Goal: Navigation & Orientation: Find specific page/section

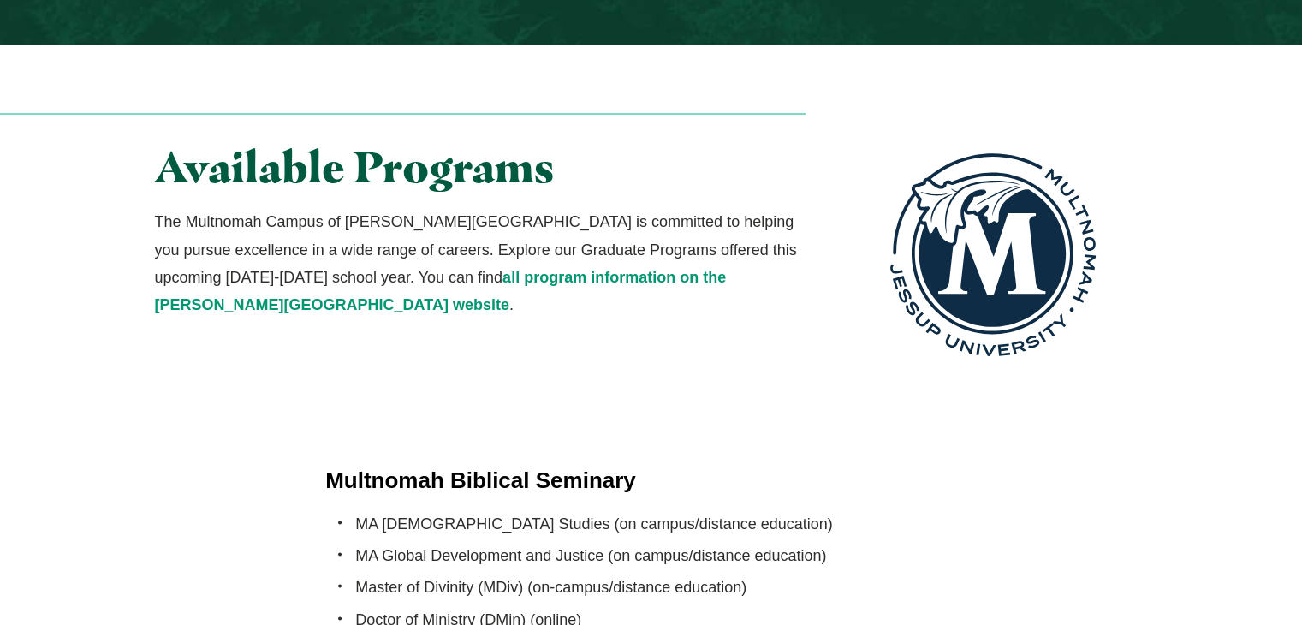
scroll to position [3093, 0]
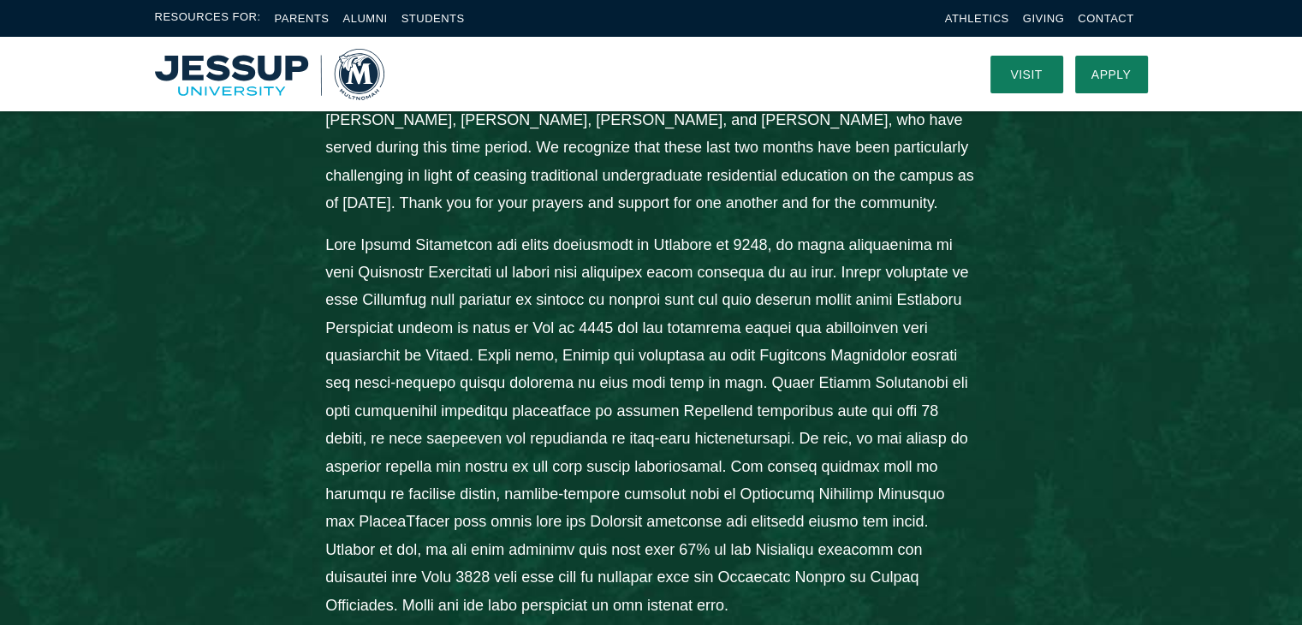
scroll to position [360, 0]
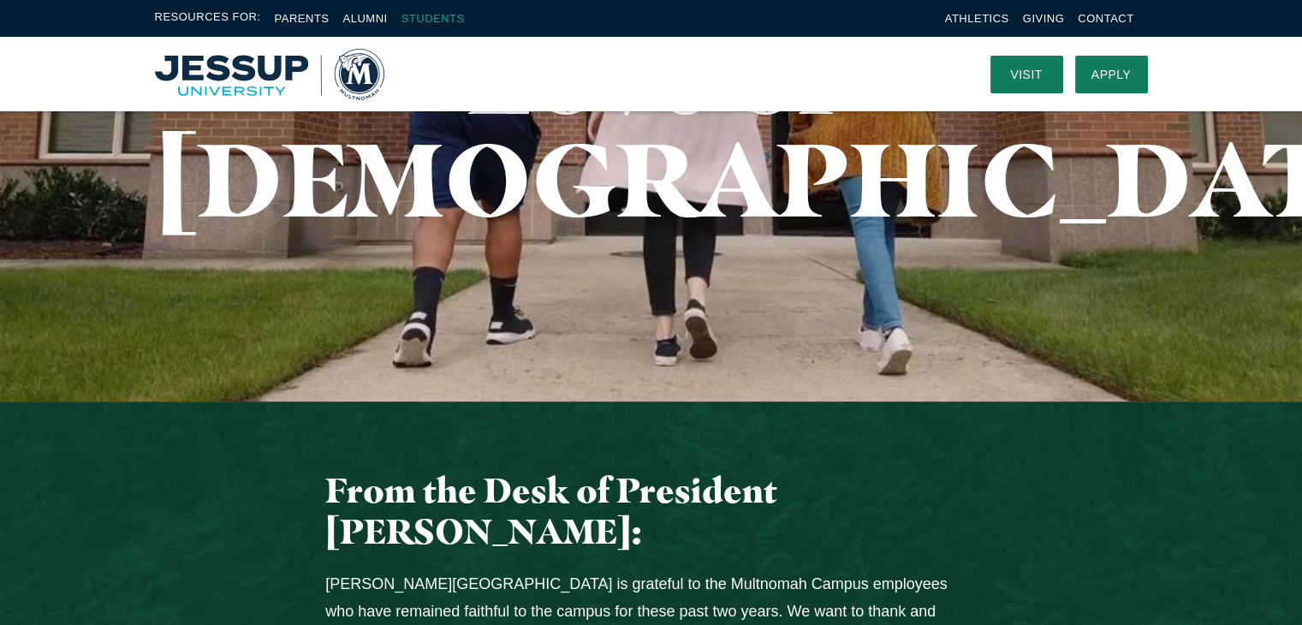
click at [450, 19] on link "Students" at bounding box center [433, 18] width 63 height 13
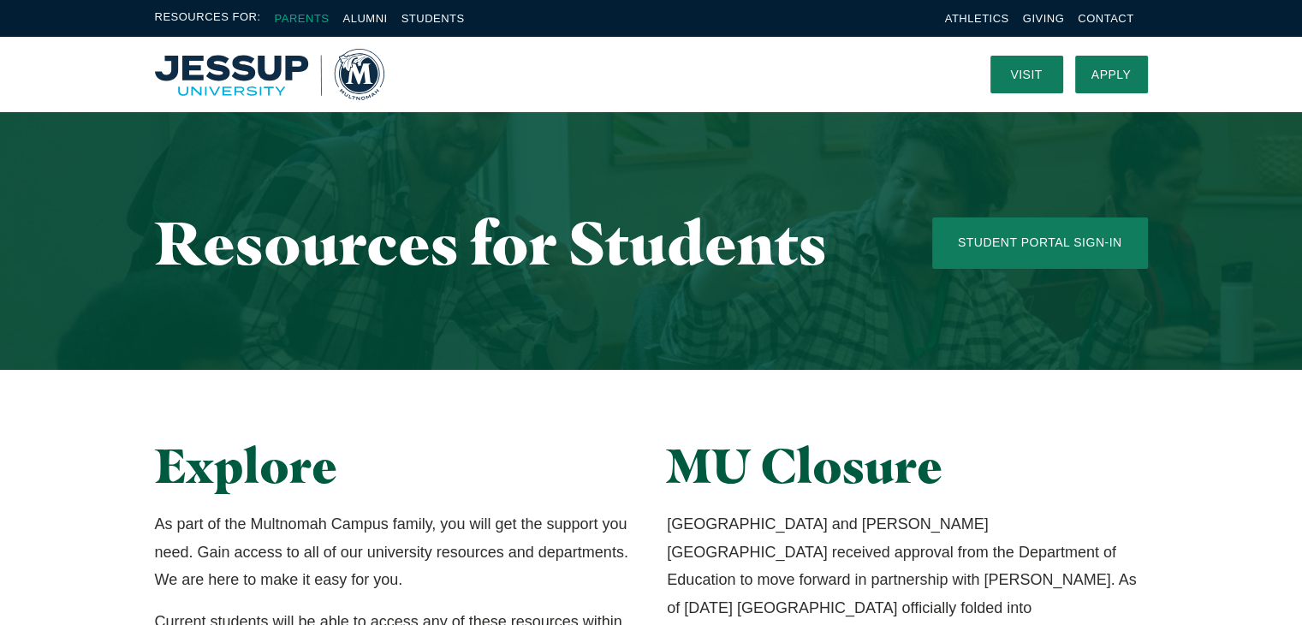
click at [320, 20] on link "Parents" at bounding box center [302, 18] width 55 height 13
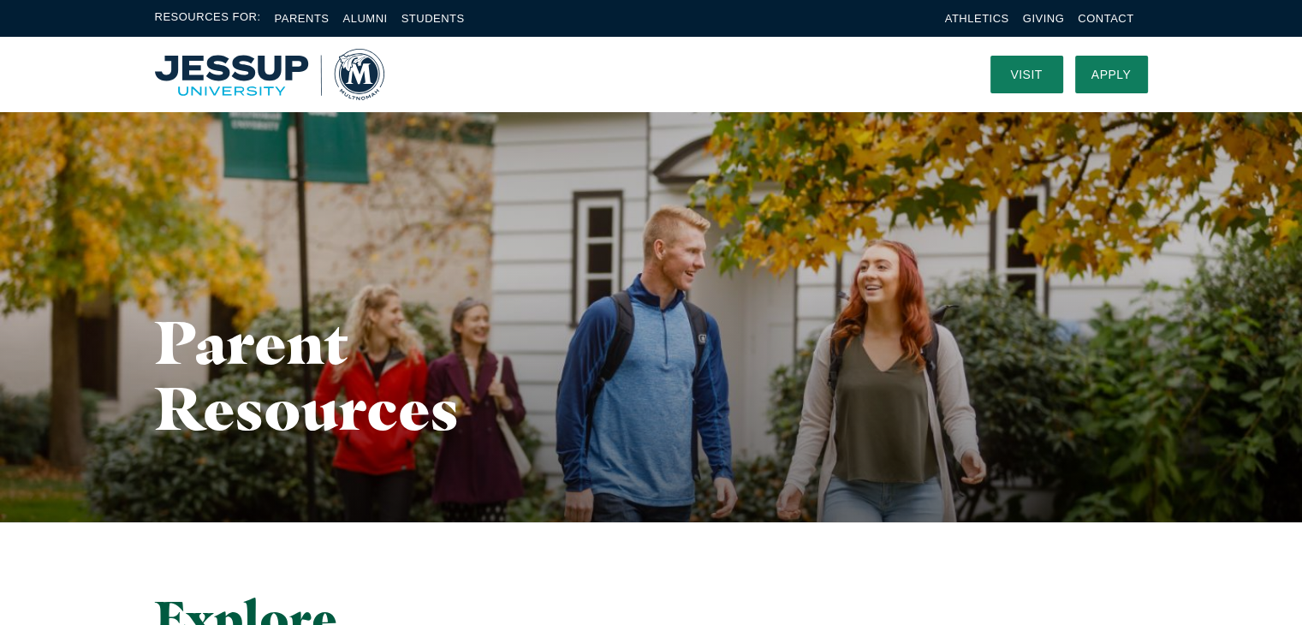
click at [409, 8] on div "Resources For: Parents Alumni Students Athletics Giving Contact" at bounding box center [651, 18] width 1302 height 37
click at [419, 15] on link "Students" at bounding box center [433, 18] width 63 height 13
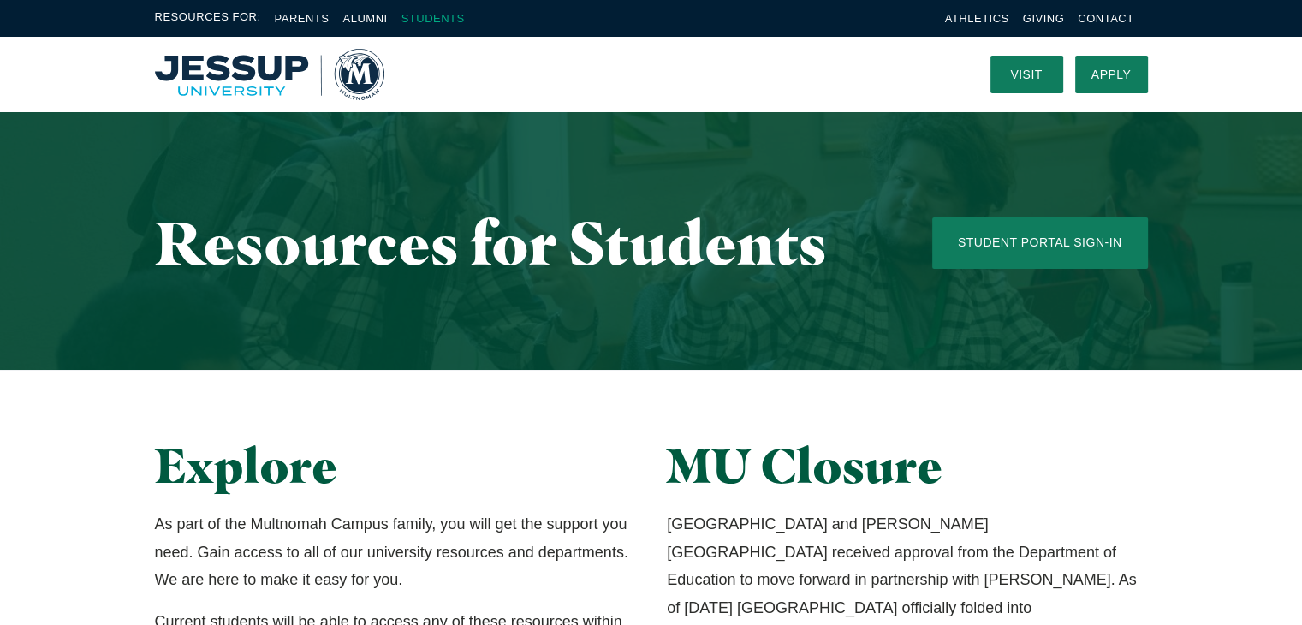
click at [447, 13] on link "Students" at bounding box center [433, 18] width 63 height 13
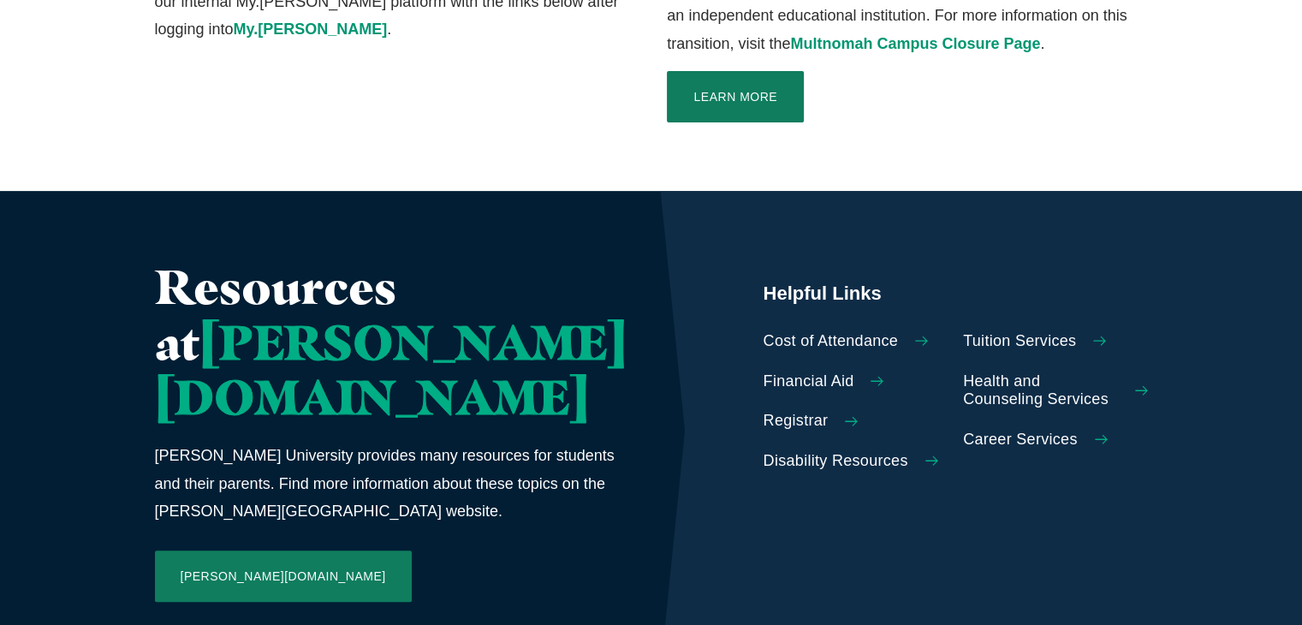
scroll to position [665, 0]
